Goal: Information Seeking & Learning: Find specific fact

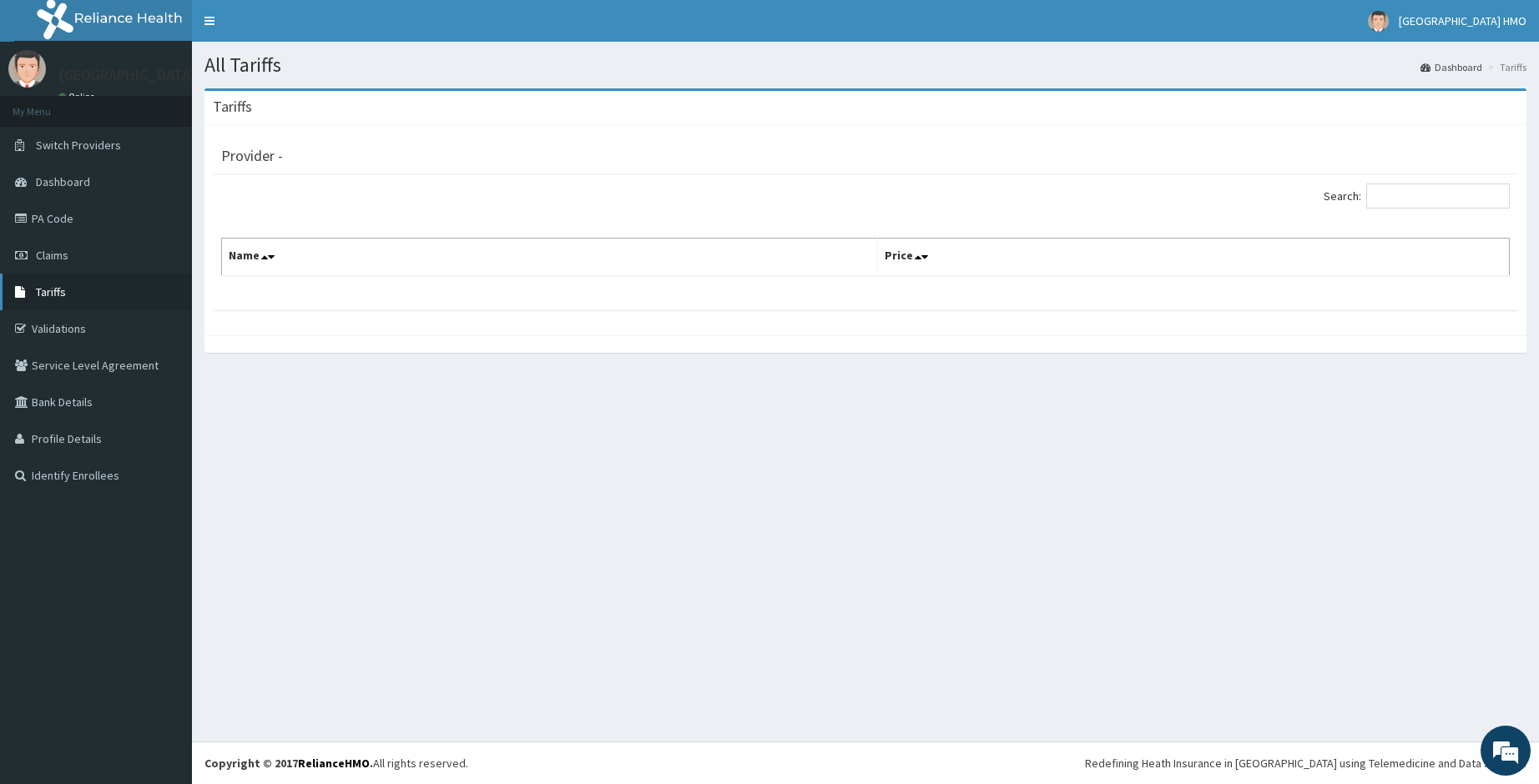
click at [69, 293] on link "Tariffs" at bounding box center [96, 292] width 192 height 37
click at [70, 293] on link "Tariffs" at bounding box center [96, 292] width 192 height 37
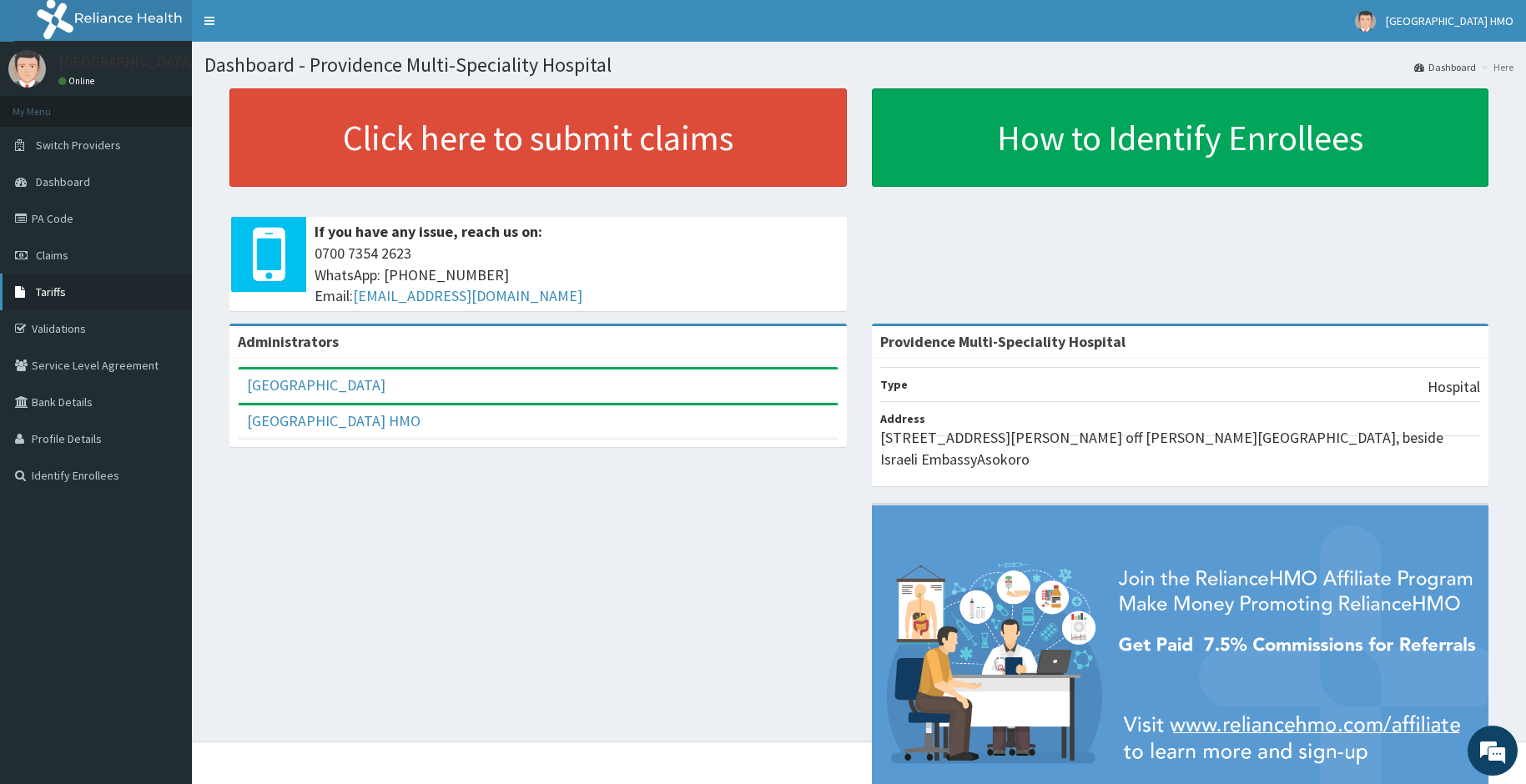
click at [70, 295] on link "Tariffs" at bounding box center [96, 292] width 192 height 37
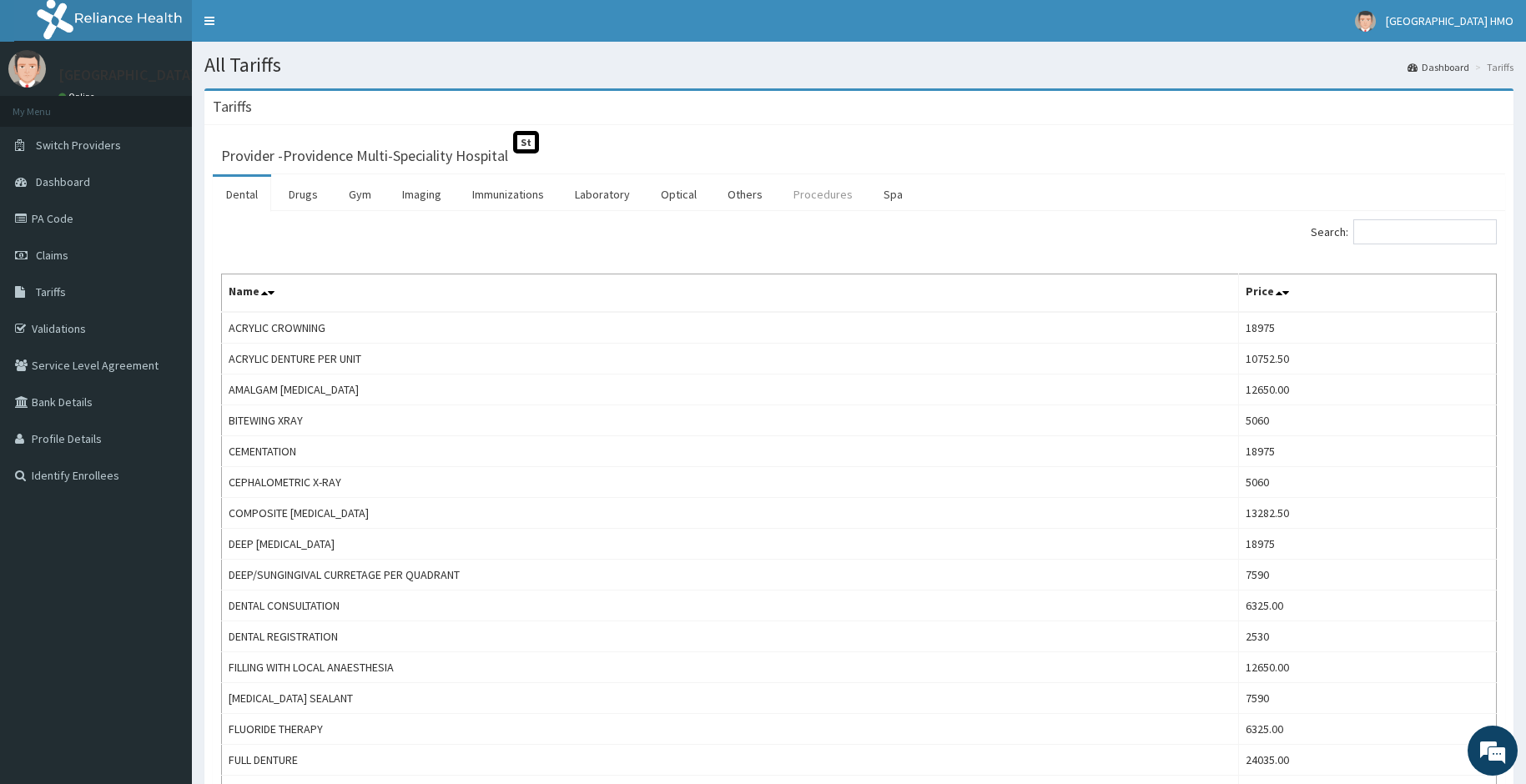
click at [797, 195] on link "Procedures" at bounding box center [823, 195] width 86 height 35
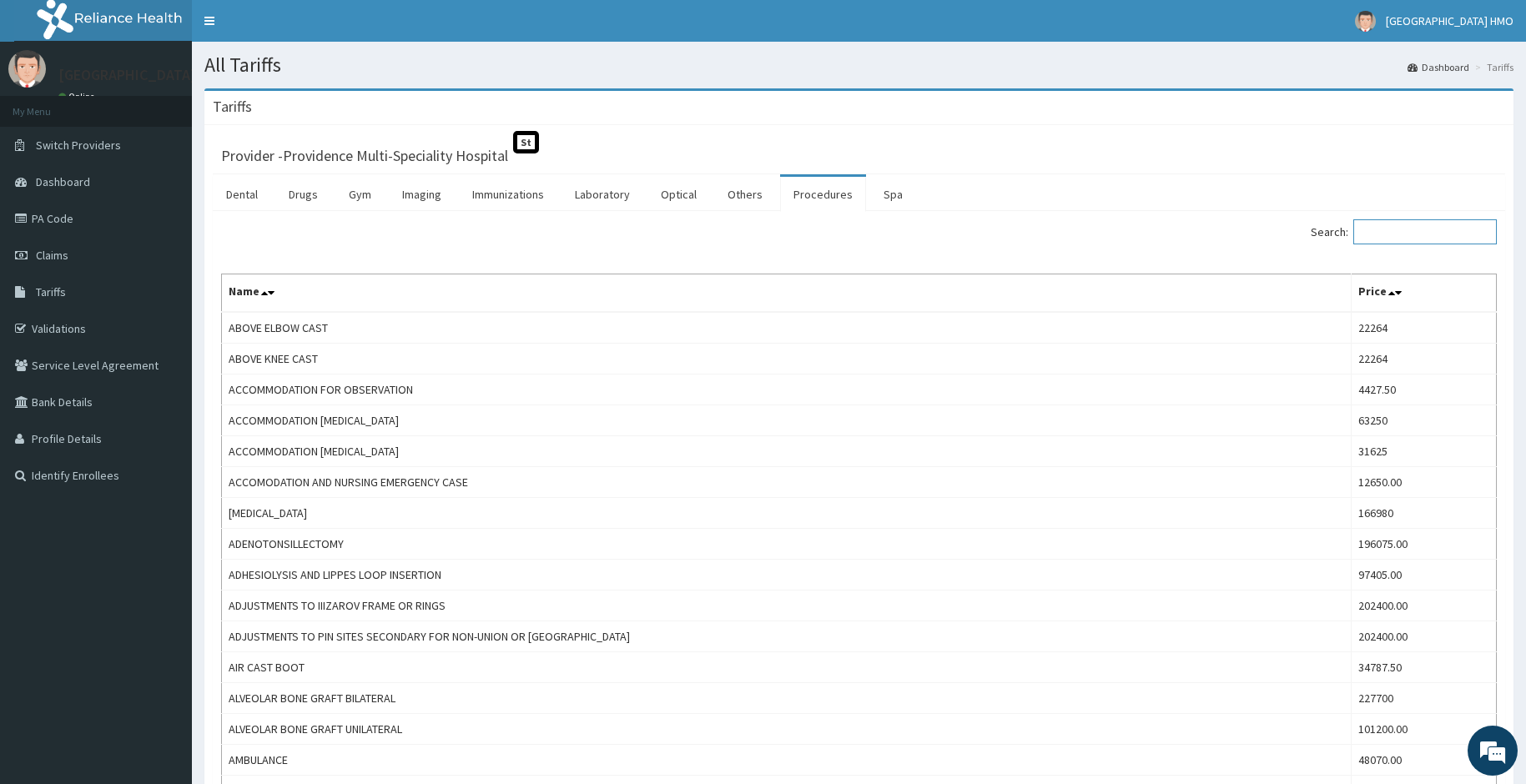
click at [1416, 232] on input "Search:" at bounding box center [1424, 232] width 144 height 25
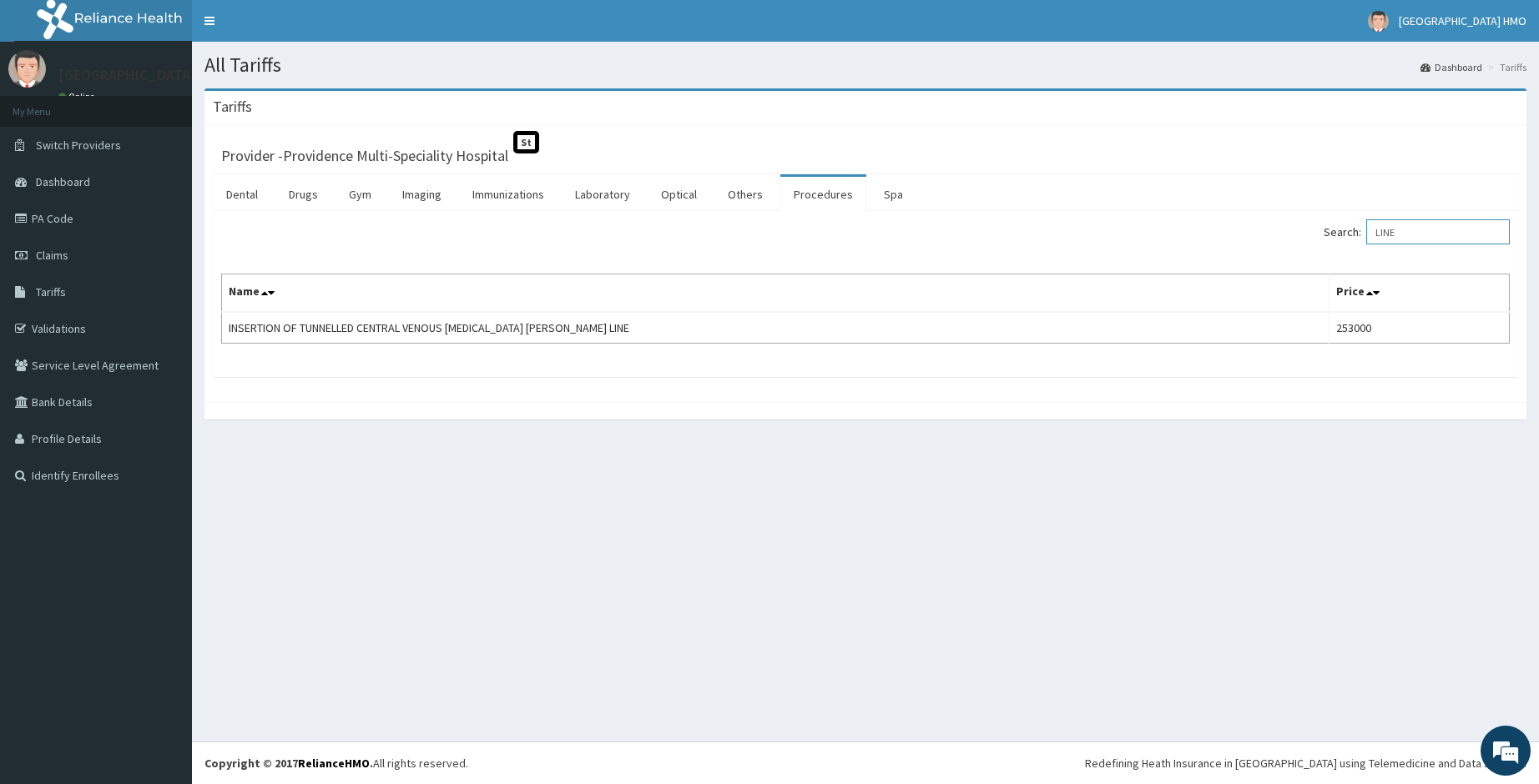
type input "LINE"
click at [79, 249] on link "Claims" at bounding box center [96, 255] width 192 height 37
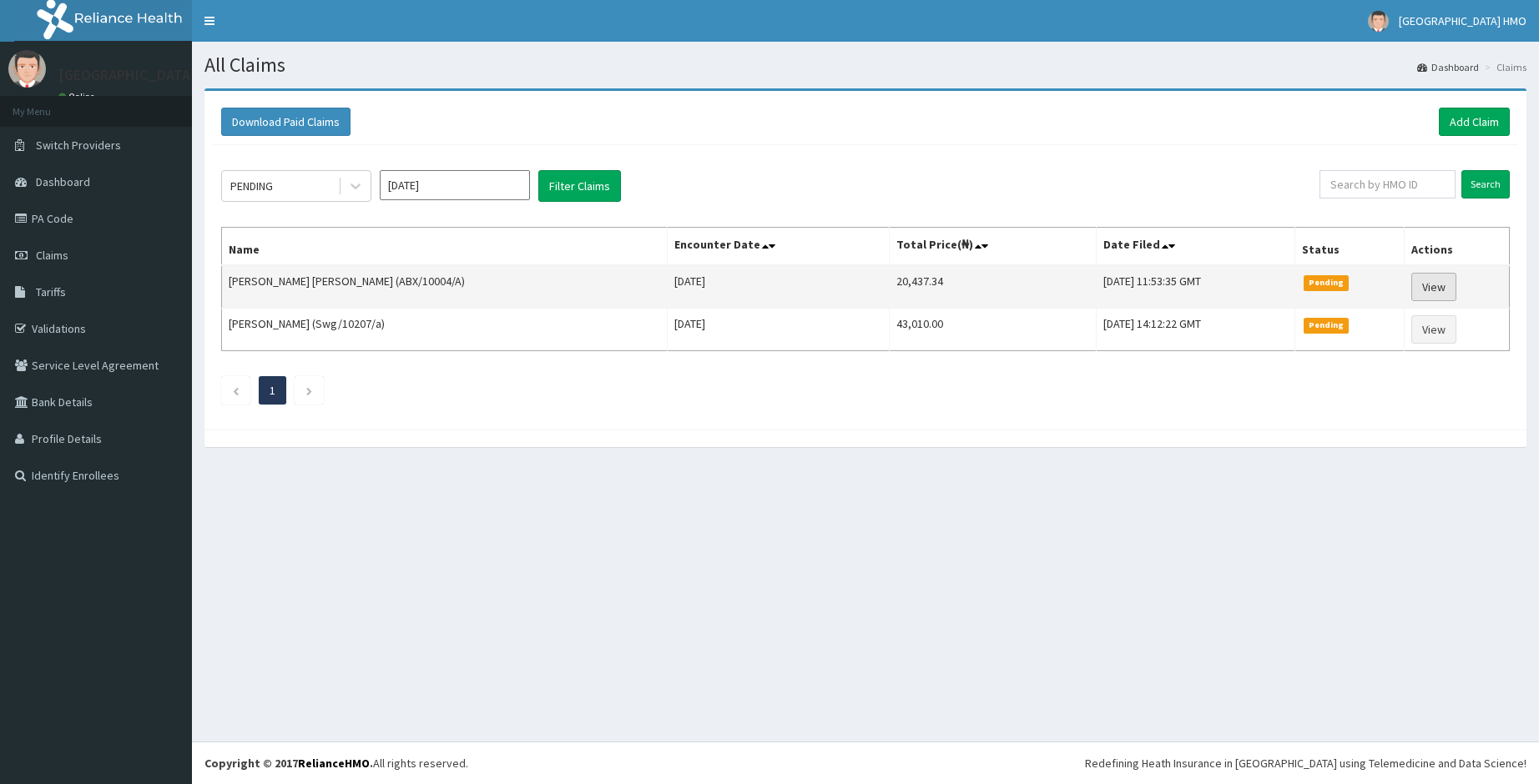
click at [1425, 286] on link "View" at bounding box center [1433, 286] width 45 height 28
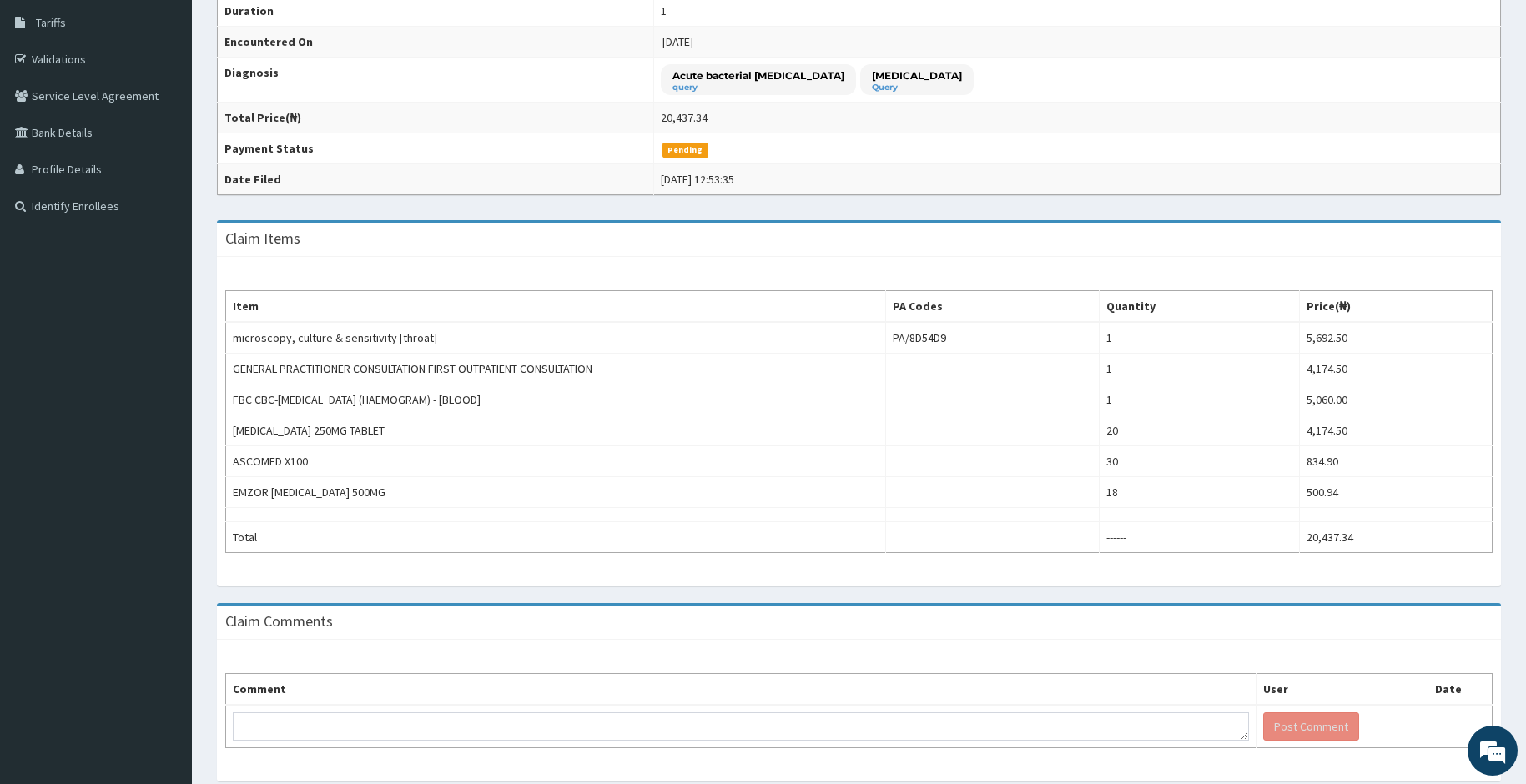
scroll to position [327, 0]
